Goal: Entertainment & Leisure: Consume media (video, audio)

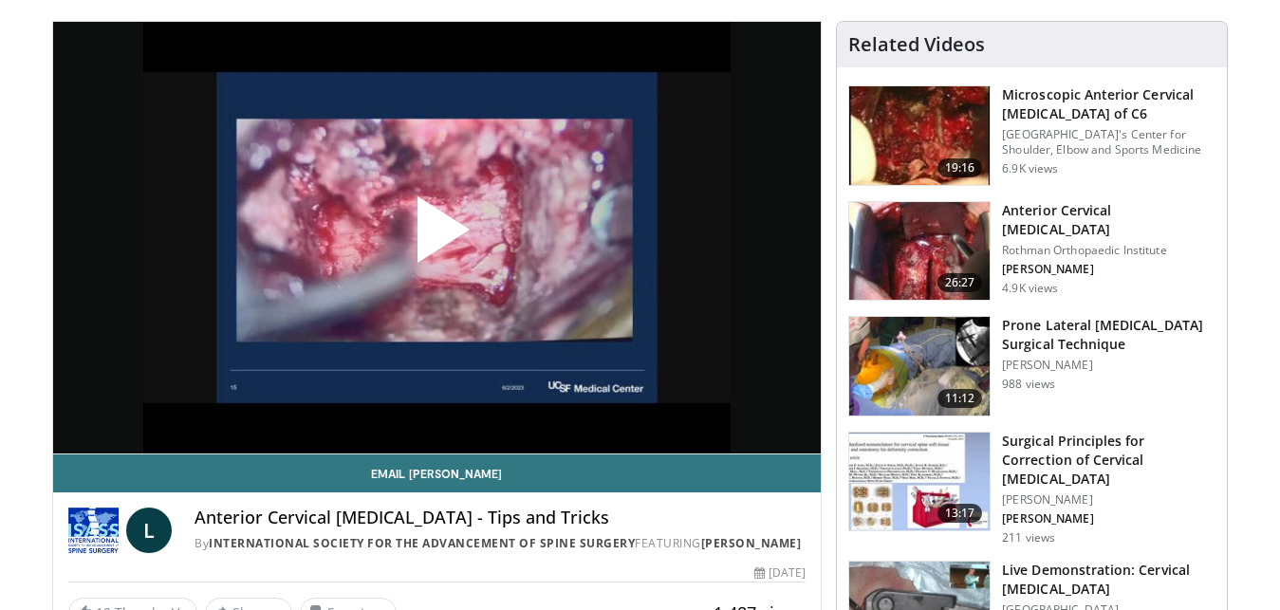
scroll to position [129, 0]
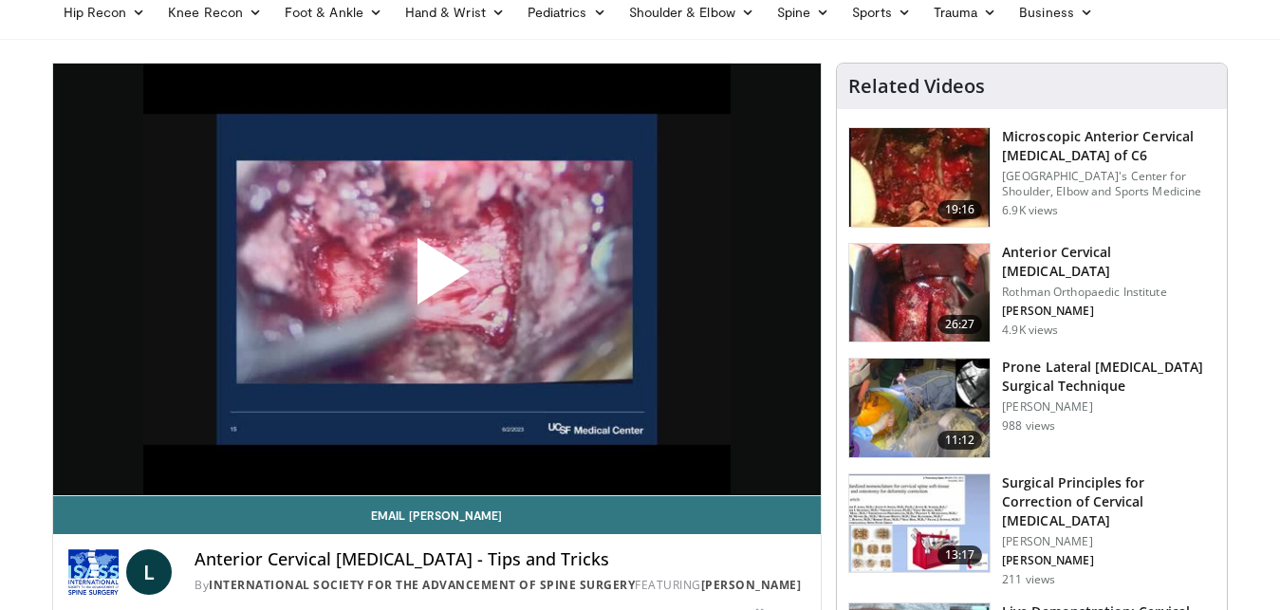
click at [855, 268] on img at bounding box center [919, 293] width 140 height 99
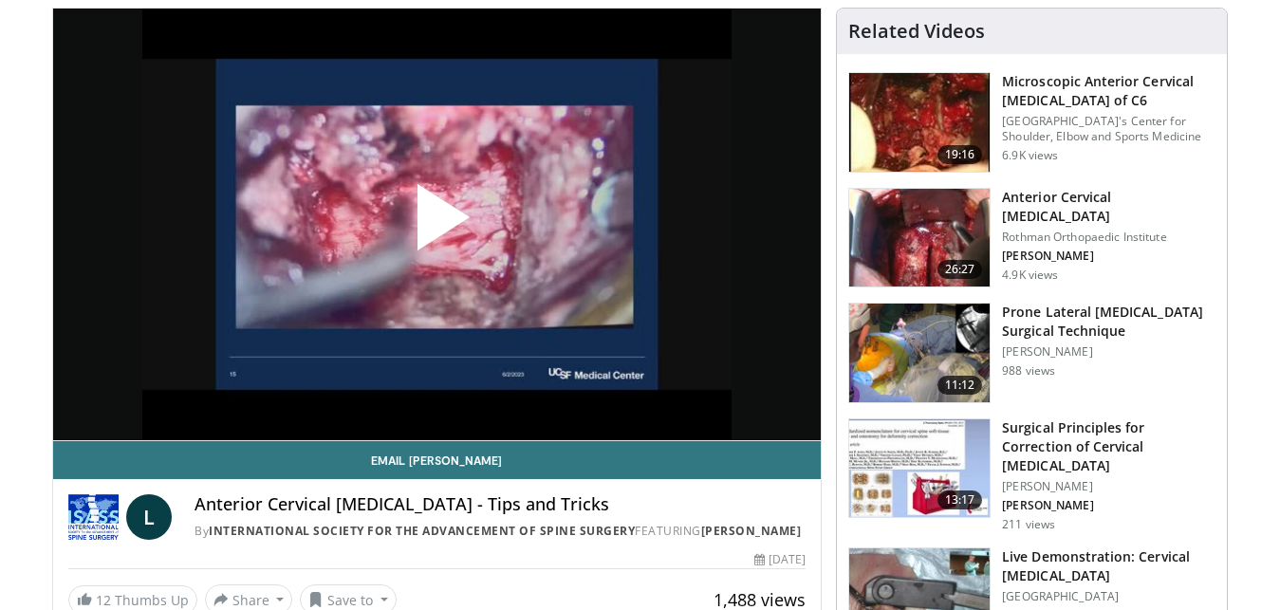
scroll to position [184, 0]
click at [436, 224] on span "Video Player" at bounding box center [436, 224] width 0 height 0
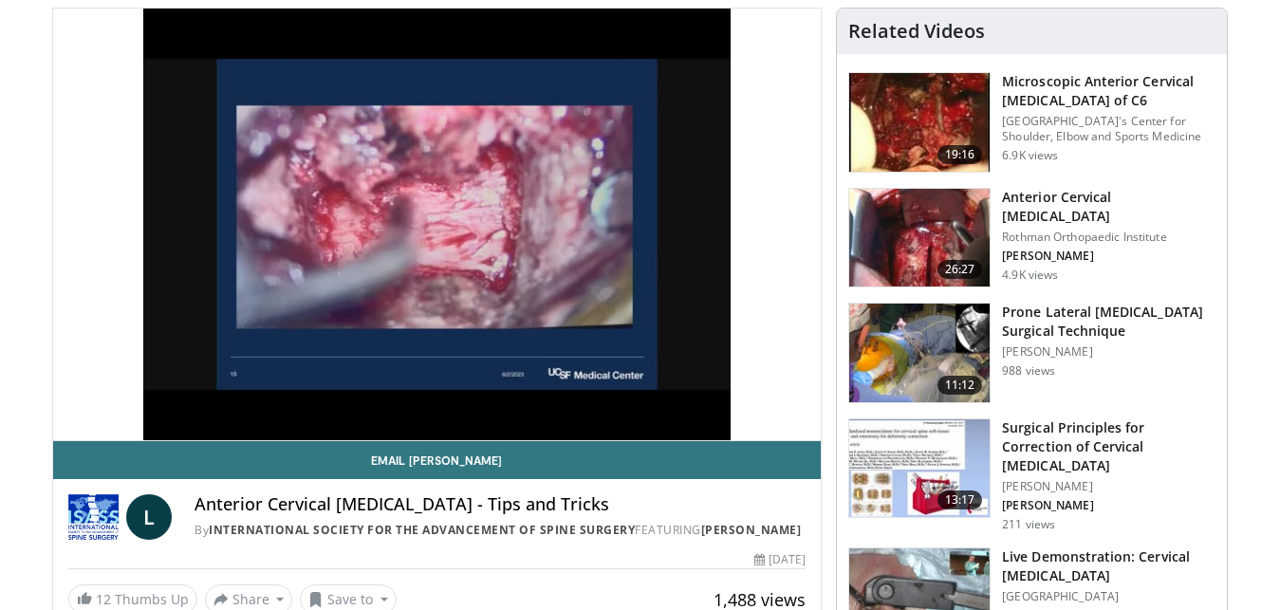
scroll to position [0, 0]
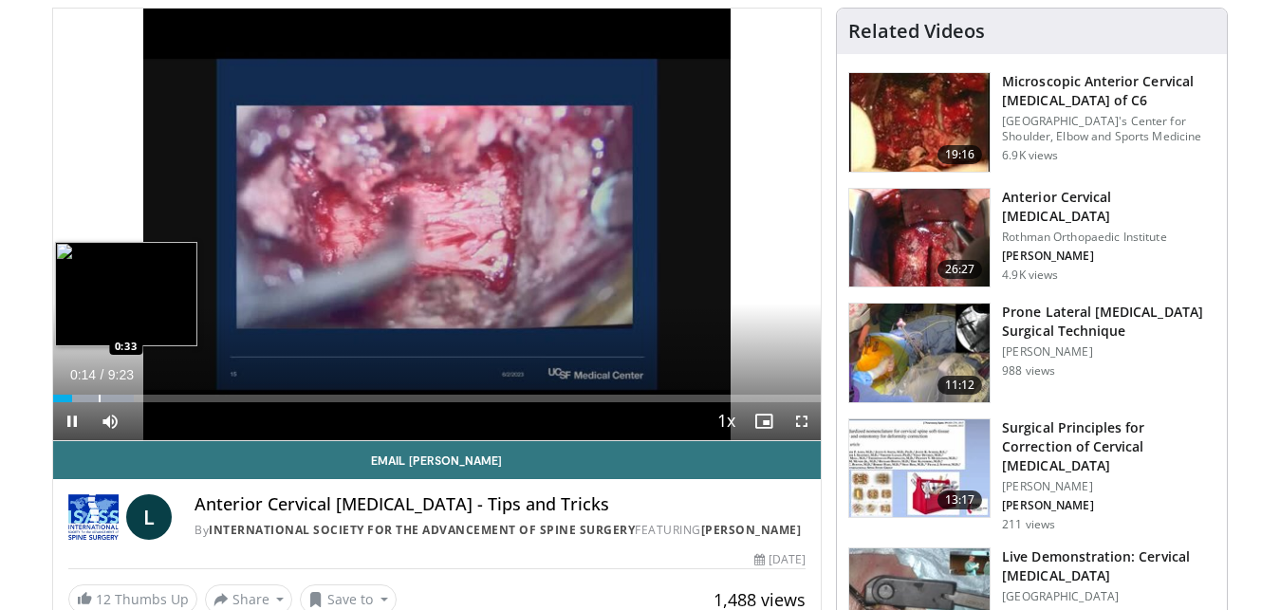
click at [98, 397] on div "Progress Bar" at bounding box center [93, 399] width 81 height 8
click at [111, 392] on div "Loaded : 16.00% 0:35 0:43" at bounding box center [437, 393] width 769 height 18
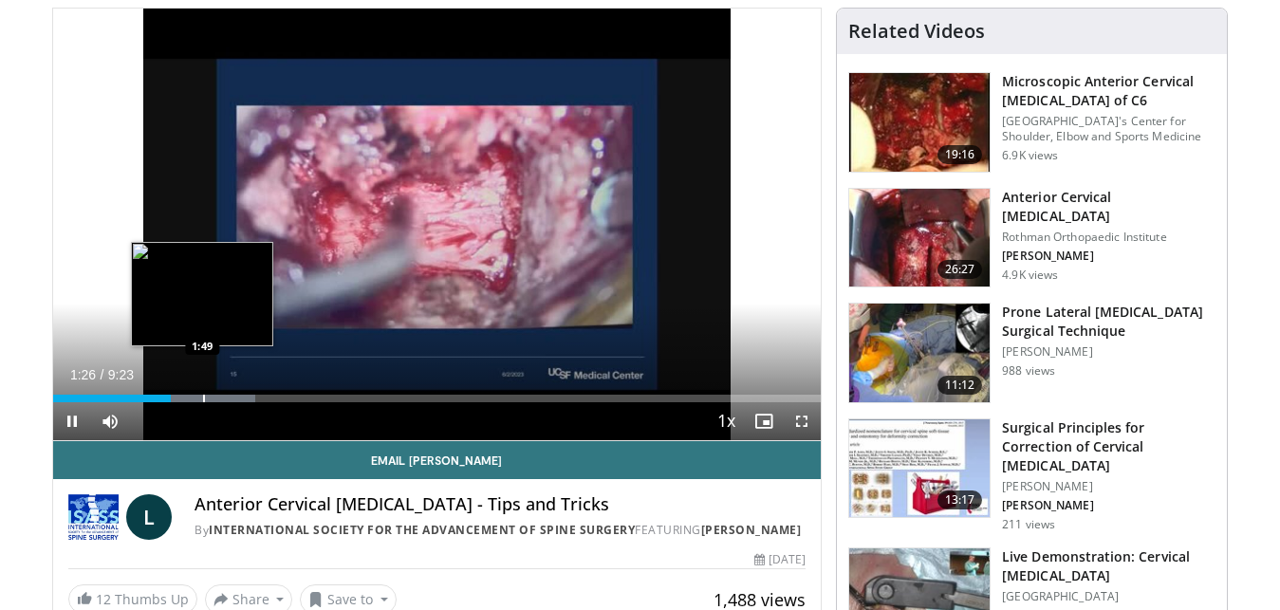
click at [201, 391] on div "Loaded : 26.42% 1:26 1:49" at bounding box center [437, 393] width 769 height 18
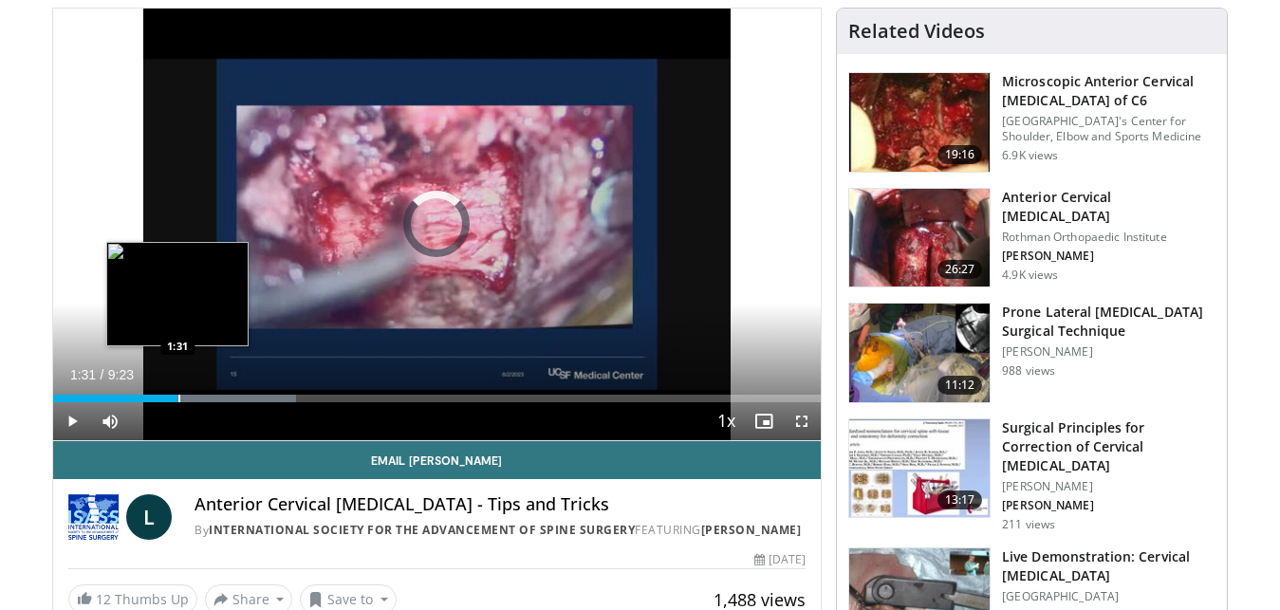
click at [177, 397] on div "1:31" at bounding box center [115, 399] width 125 height 8
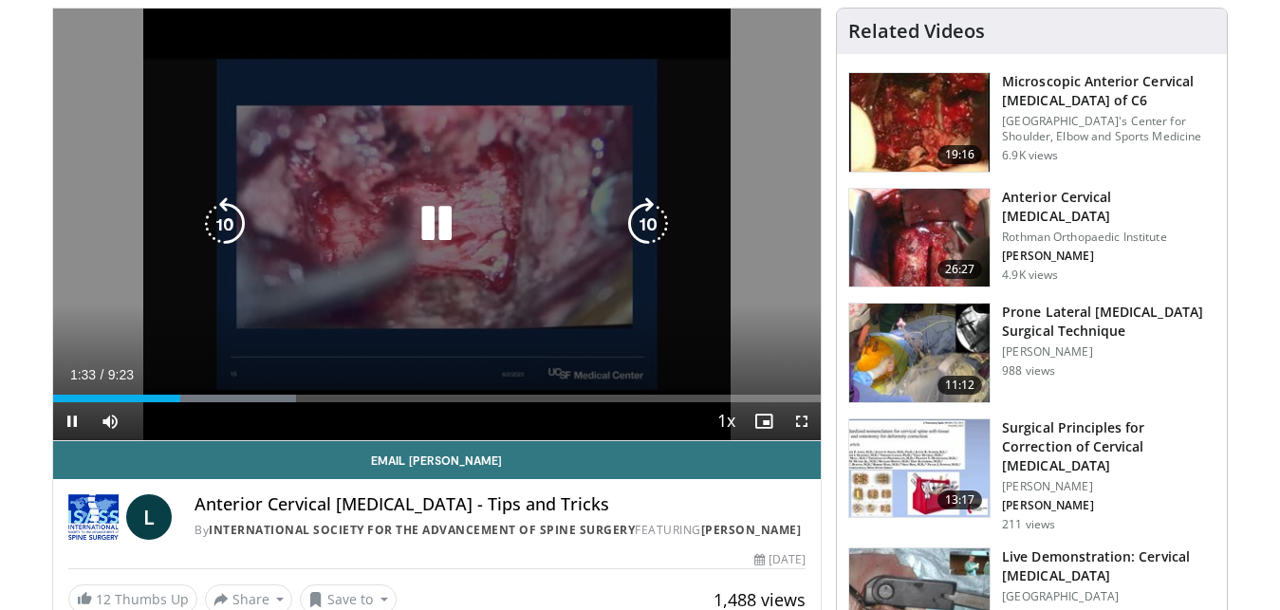
click at [185, 399] on video-js "**********" at bounding box center [437, 225] width 769 height 433
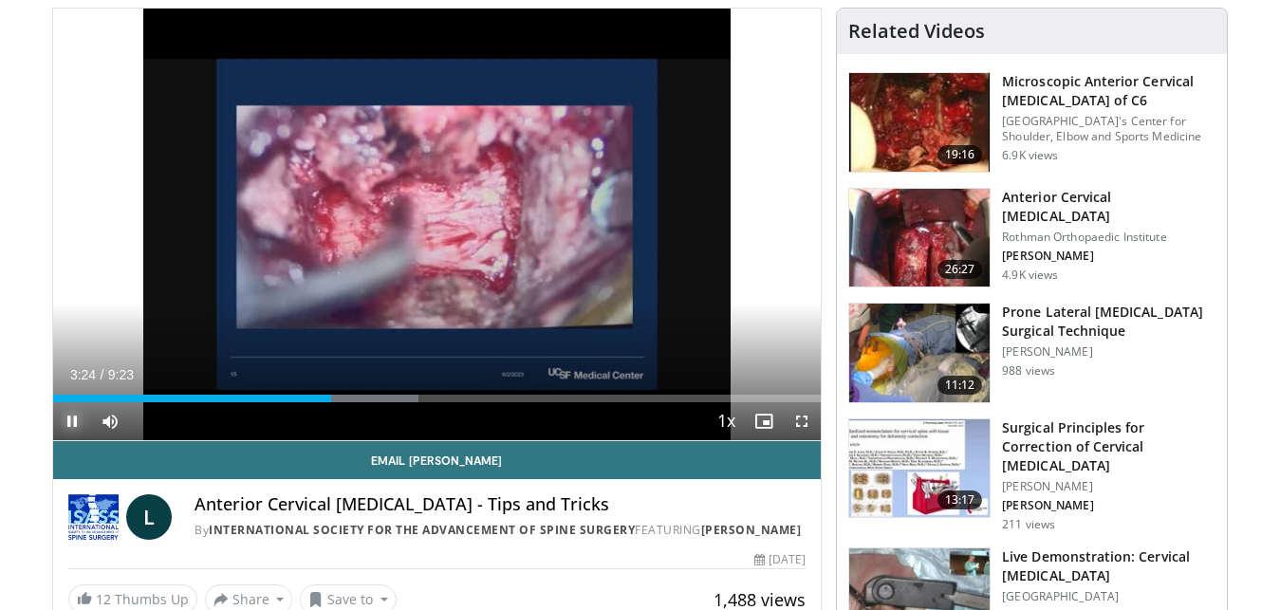
click at [76, 410] on span "Video Player" at bounding box center [72, 421] width 38 height 38
